Goal: Transaction & Acquisition: Purchase product/service

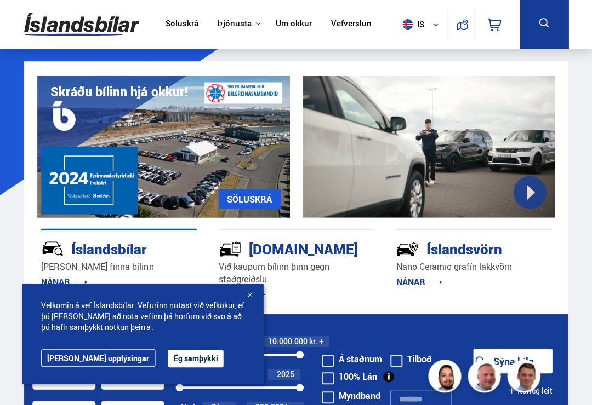
click at [168, 362] on button "Ég samþykki" at bounding box center [195, 358] width 55 height 18
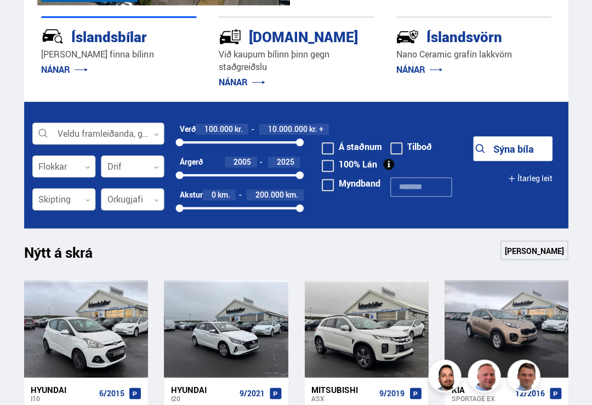
scroll to position [213, 0]
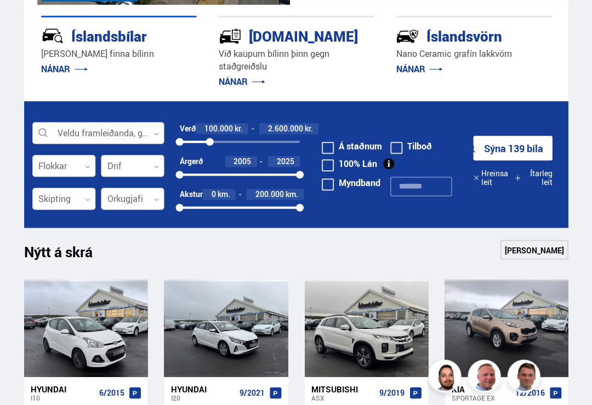
click at [505, 148] on button "Sýna 139 bíla" at bounding box center [511, 148] width 79 height 25
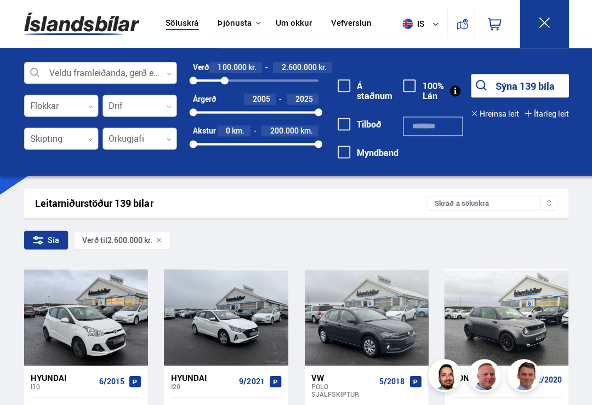
click at [482, 238] on div "Sía Verð til 2.600.000 kr." at bounding box center [295, 242] width 543 height 23
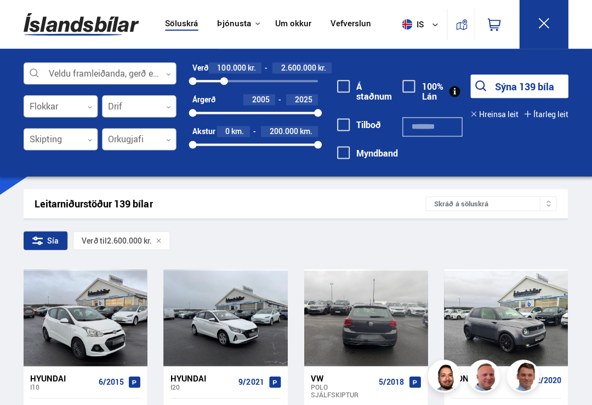
click at [384, 318] on div at bounding box center [390, 317] width 25 height 97
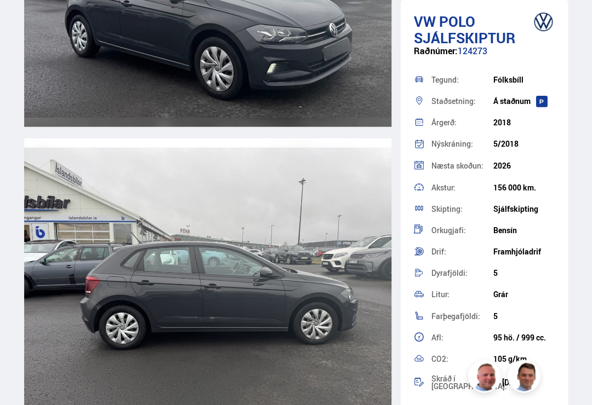
scroll to position [1266, 0]
click at [536, 217] on div "Skipting: Sjálfskipting" at bounding box center [483, 208] width 141 height 21
click at [536, 229] on div "Bensín" at bounding box center [523, 230] width 62 height 9
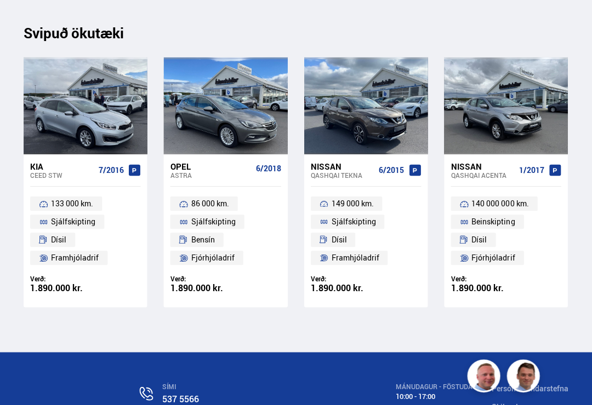
scroll to position [7803, 0]
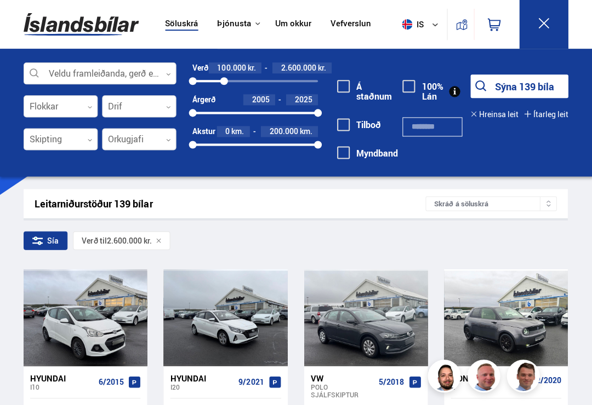
click at [366, 332] on div at bounding box center [365, 317] width 25 height 97
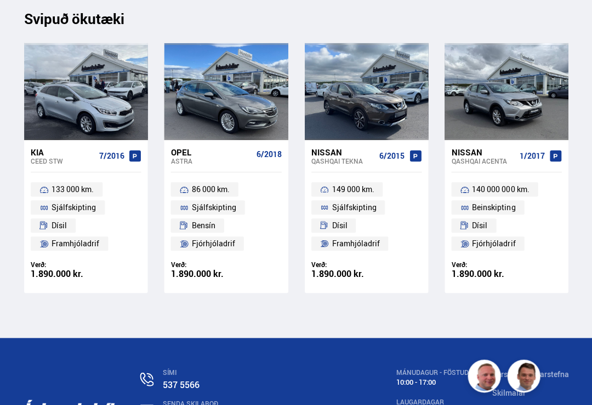
scroll to position [7815, 0]
click at [87, 108] on div at bounding box center [85, 91] width 25 height 97
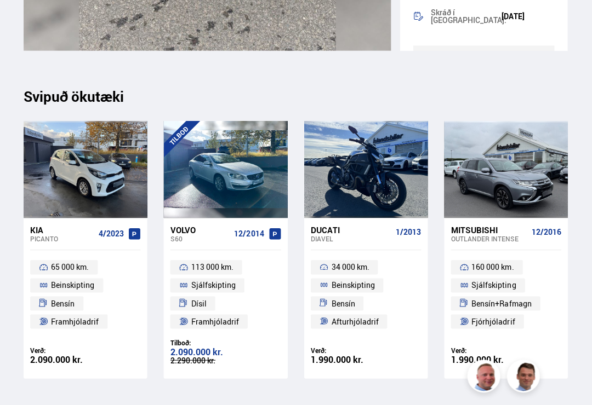
scroll to position [9298, 0]
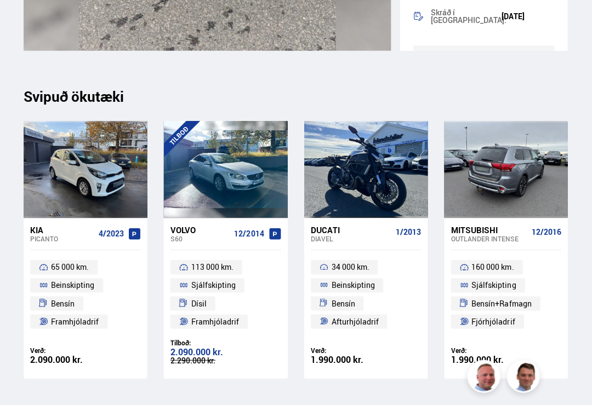
click at [500, 184] on div at bounding box center [505, 169] width 25 height 97
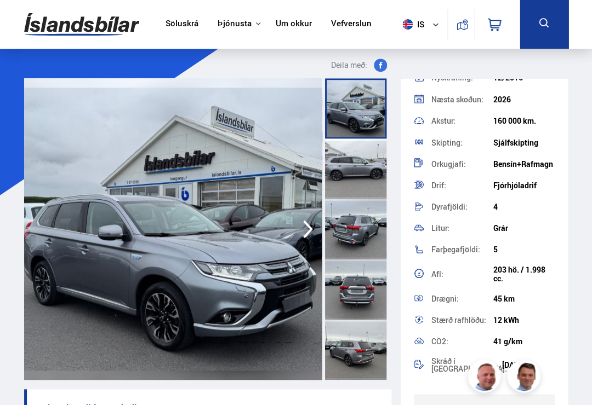
click at [173, 28] on link "Söluskrá" at bounding box center [181, 25] width 33 height 12
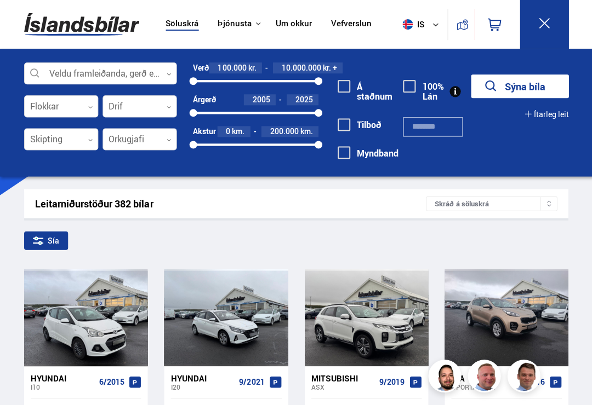
click at [517, 89] on button "Sýna bíla" at bounding box center [519, 86] width 98 height 24
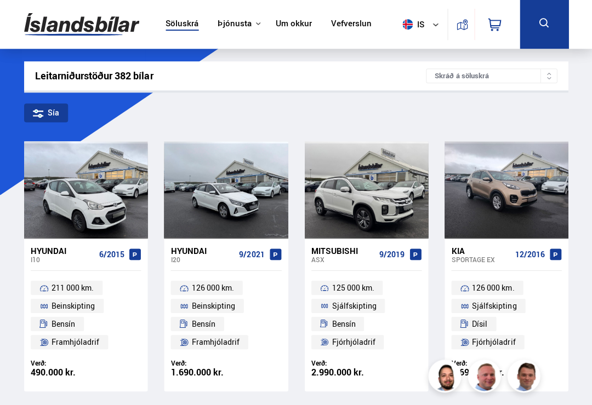
click at [542, 27] on icon at bounding box center [543, 23] width 14 height 14
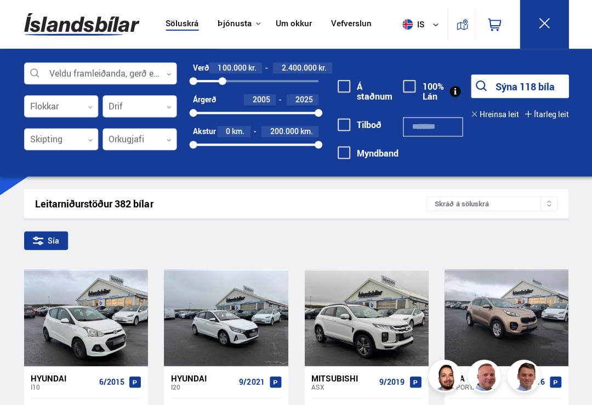
click at [515, 78] on button "Sýna 118 bíla" at bounding box center [519, 86] width 98 height 24
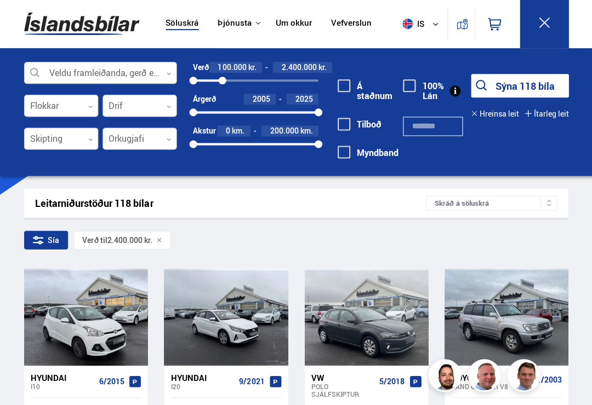
click at [526, 84] on button "Sýna 118 bíla" at bounding box center [519, 86] width 98 height 24
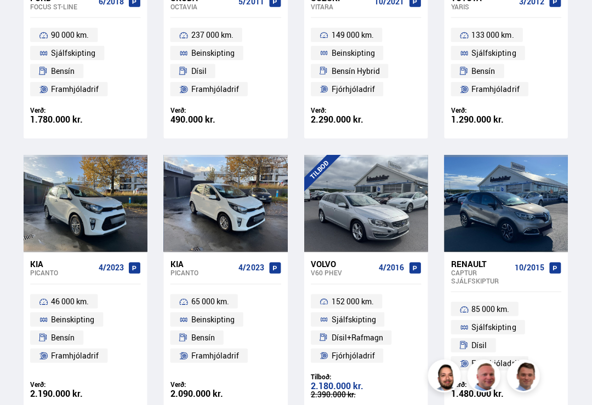
scroll to position [1345, 0]
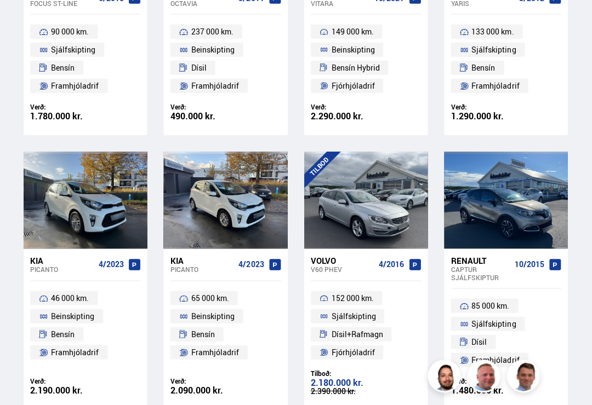
click at [508, 199] on div at bounding box center [505, 199] width 25 height 97
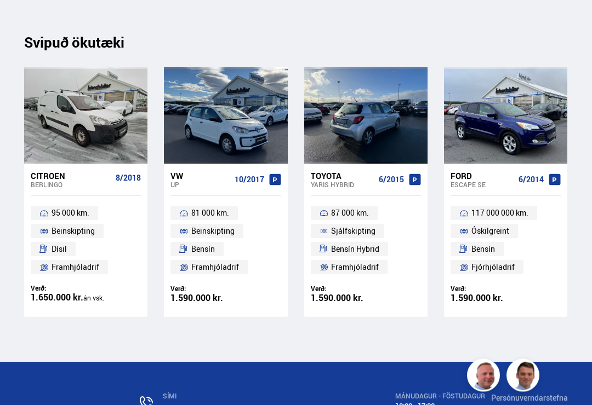
scroll to position [8825, 0]
click at [371, 142] on div at bounding box center [365, 115] width 25 height 97
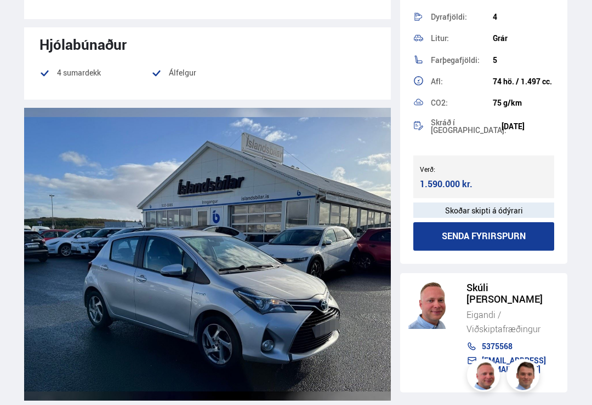
scroll to position [255, 0]
